Goal: Find specific fact: Find specific fact

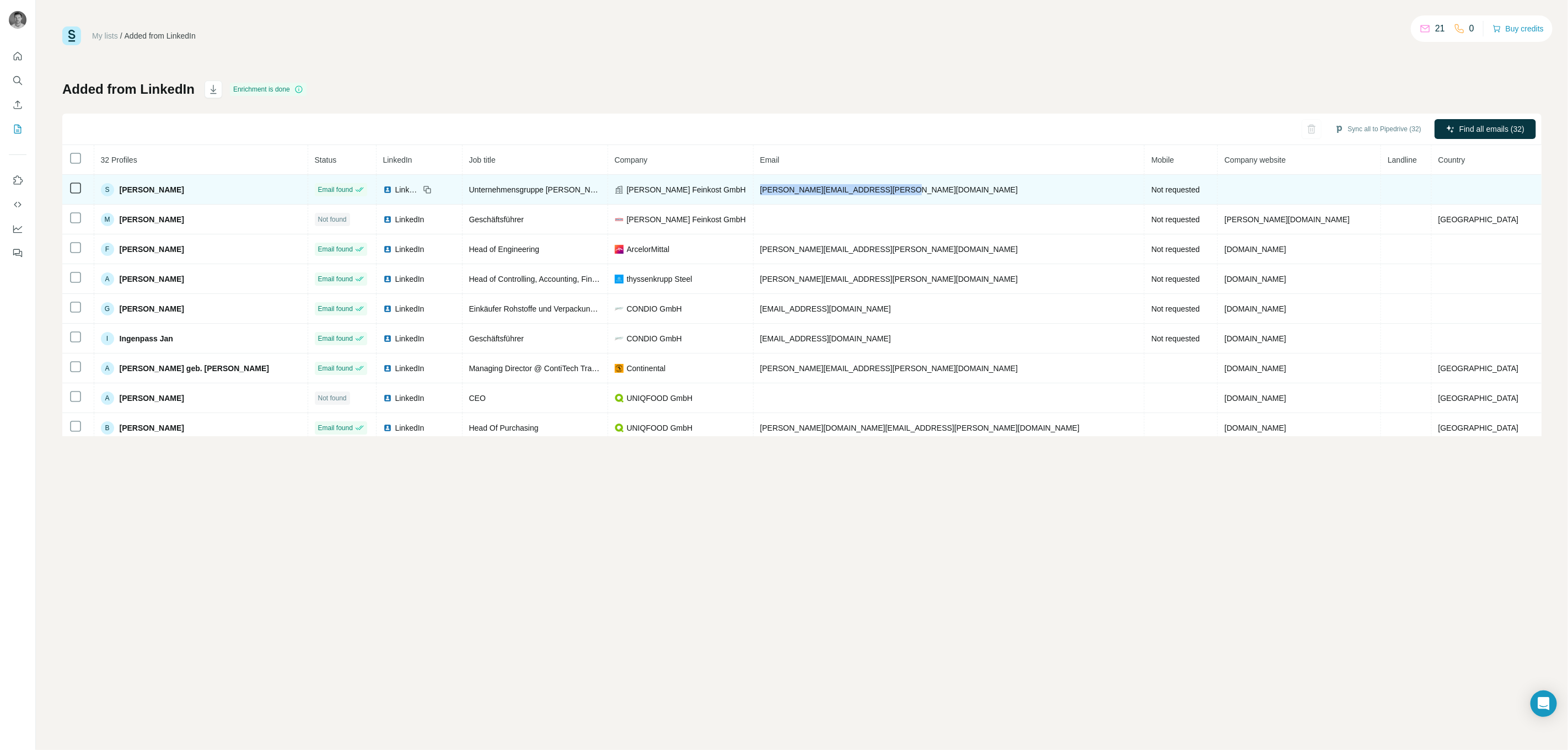
drag, startPoint x: 951, startPoint y: 192, endPoint x: 780, endPoint y: 188, distance: 171.0
click at [780, 188] on td "[PERSON_NAME][EMAIL_ADDRESS][PERSON_NAME][DOMAIN_NAME]" at bounding box center [949, 189] width 391 height 30
copy span "[PERSON_NAME][EMAIL_ADDRESS][PERSON_NAME][DOMAIN_NAME]"
